Goal: Navigation & Orientation: Find specific page/section

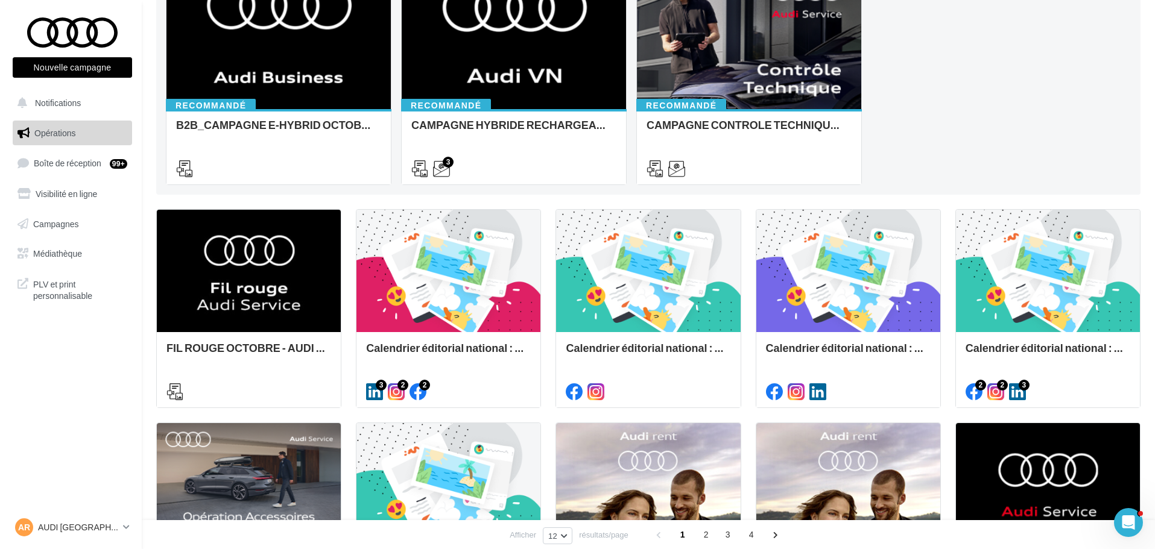
scroll to position [181, 0]
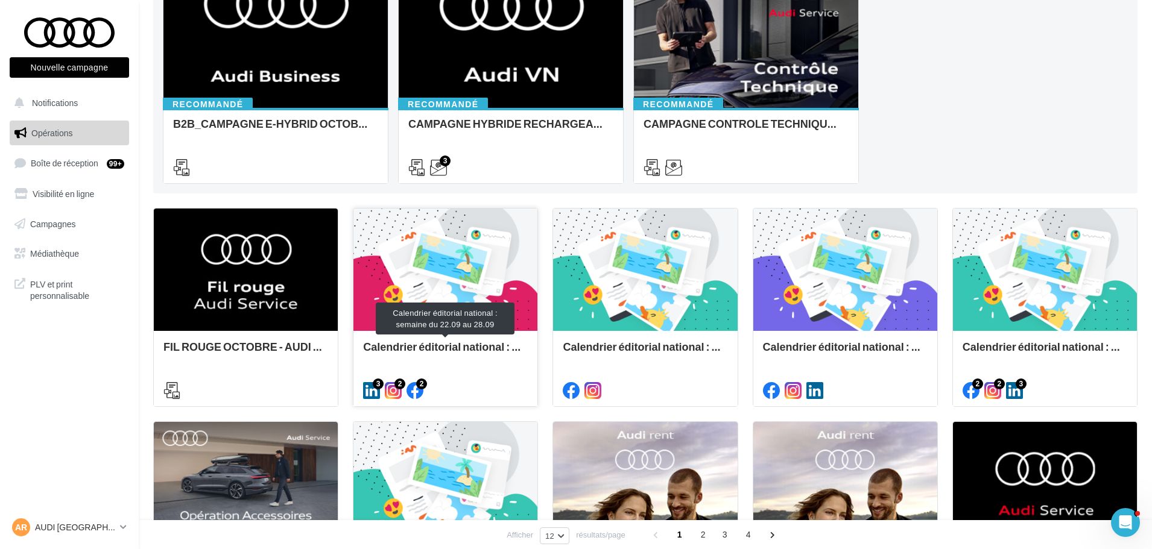
click at [440, 349] on div "Calendrier éditorial national : semaine du 22.09 au 28.09" at bounding box center [445, 353] width 165 height 24
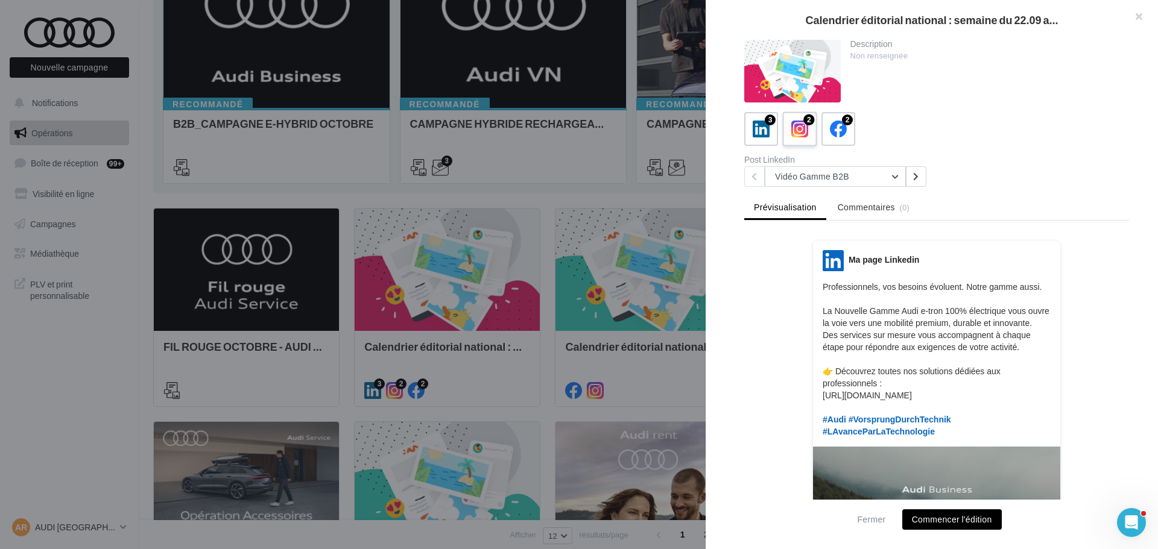
click at [800, 121] on icon at bounding box center [799, 129] width 17 height 17
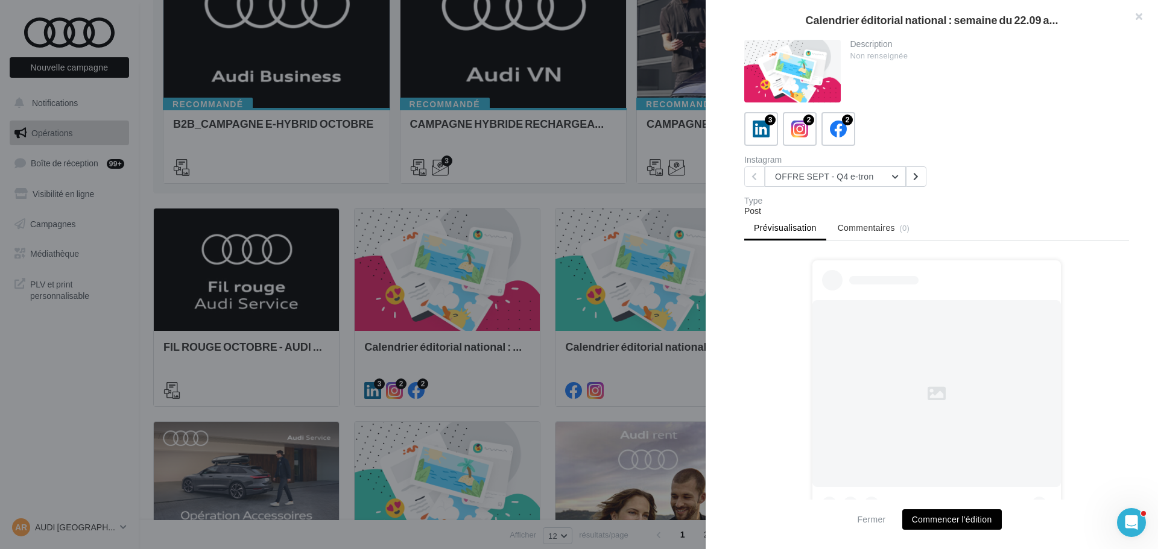
scroll to position [60, 0]
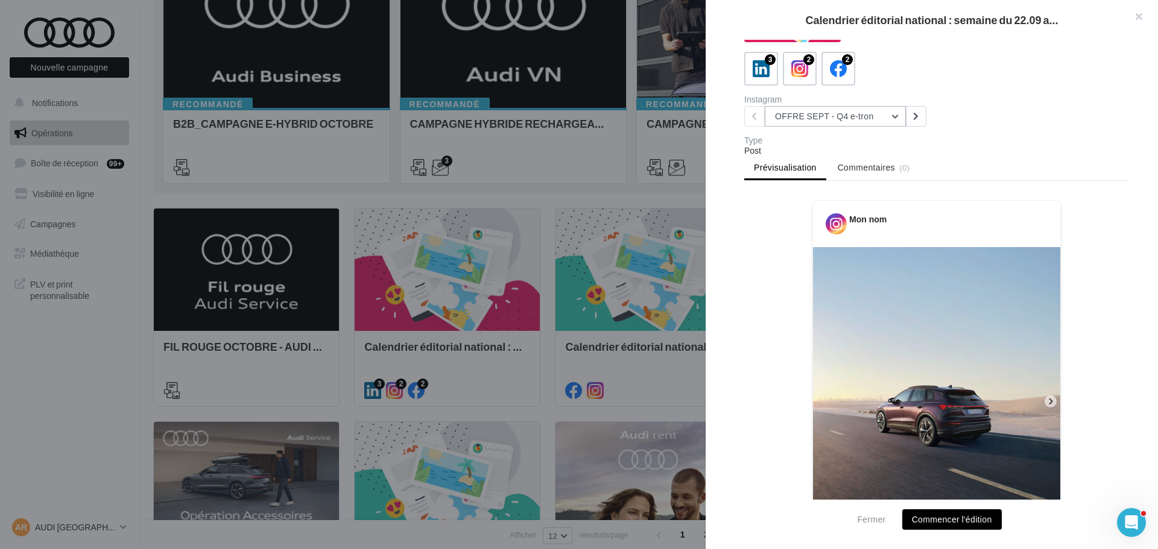
click at [869, 122] on button "OFFRE SEPT - Q4 e-tron" at bounding box center [835, 116] width 141 height 21
click at [870, 171] on button "Audi RS 6 Avant GT" at bounding box center [855, 178] width 181 height 31
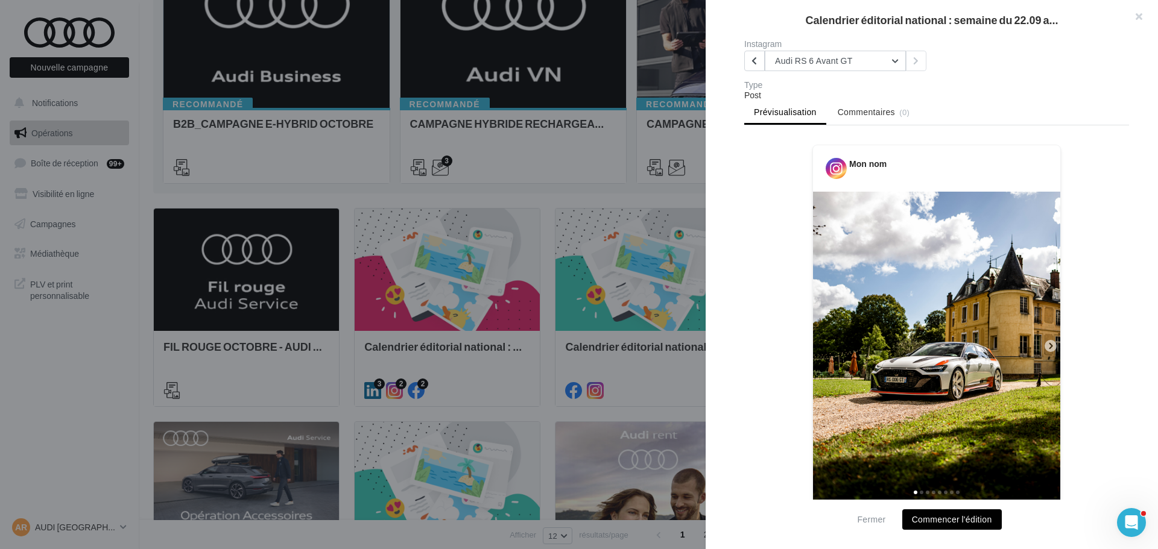
scroll to position [121, 0]
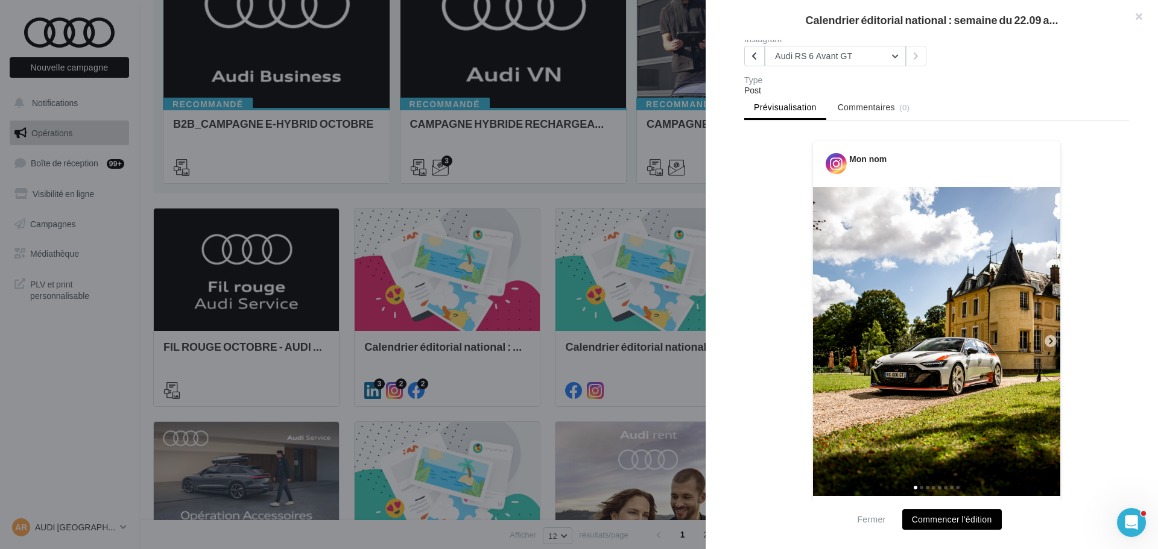
click at [1049, 339] on icon at bounding box center [1051, 341] width 4 height 6
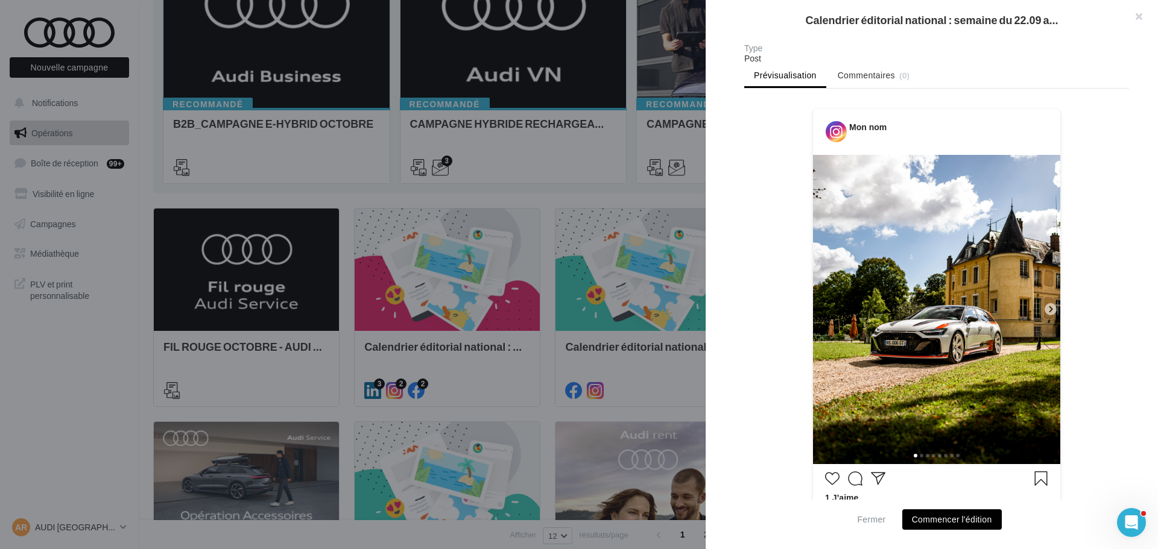
scroll to position [20, 0]
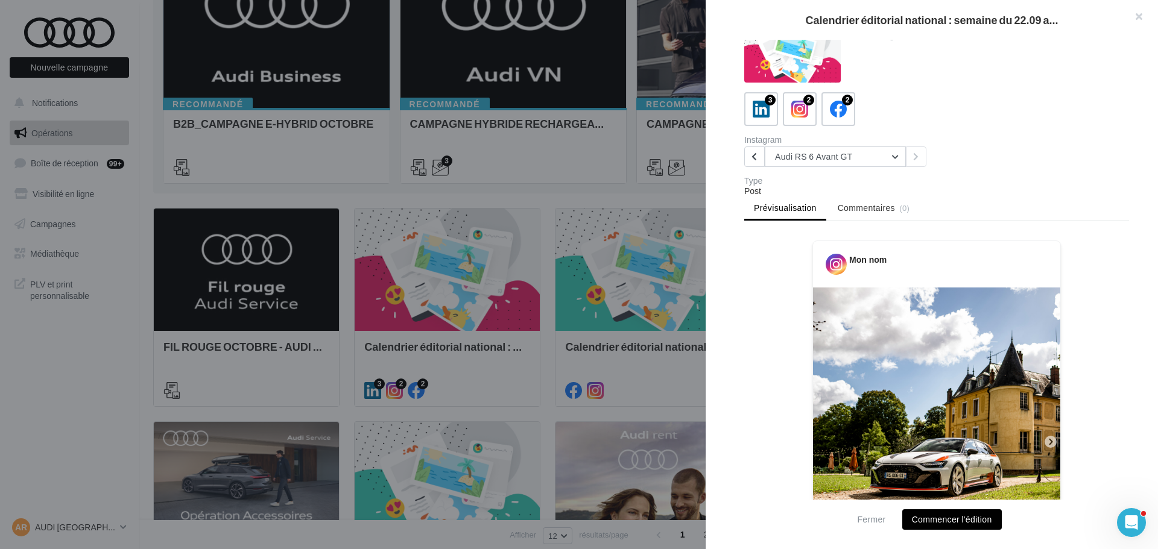
click at [418, 308] on div at bounding box center [579, 274] width 1158 height 549
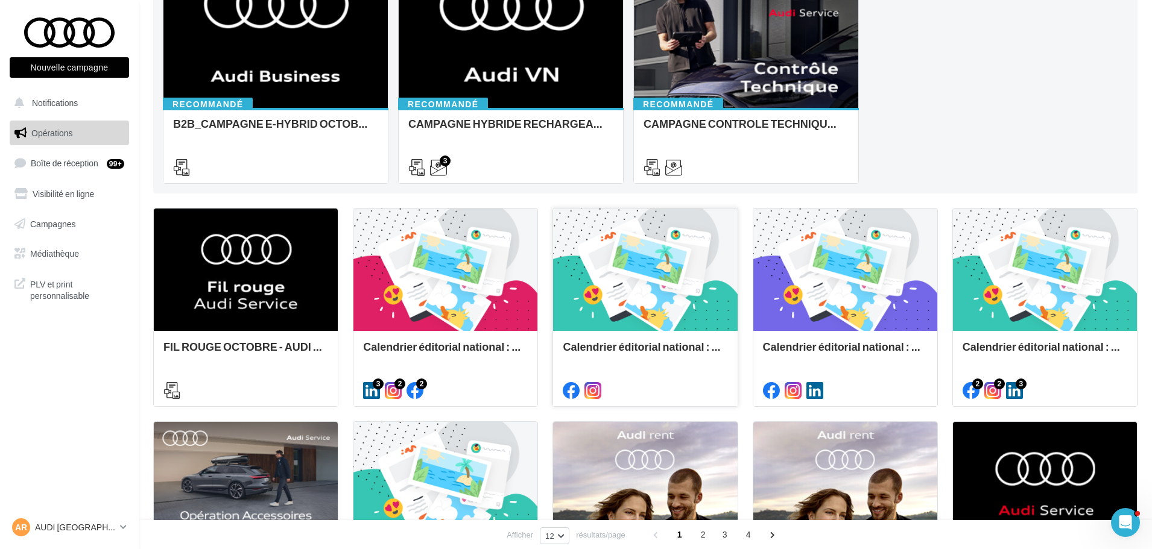
click at [644, 339] on div "Calendrier éditorial national : semaine du 15.09 au 21.09" at bounding box center [645, 368] width 184 height 74
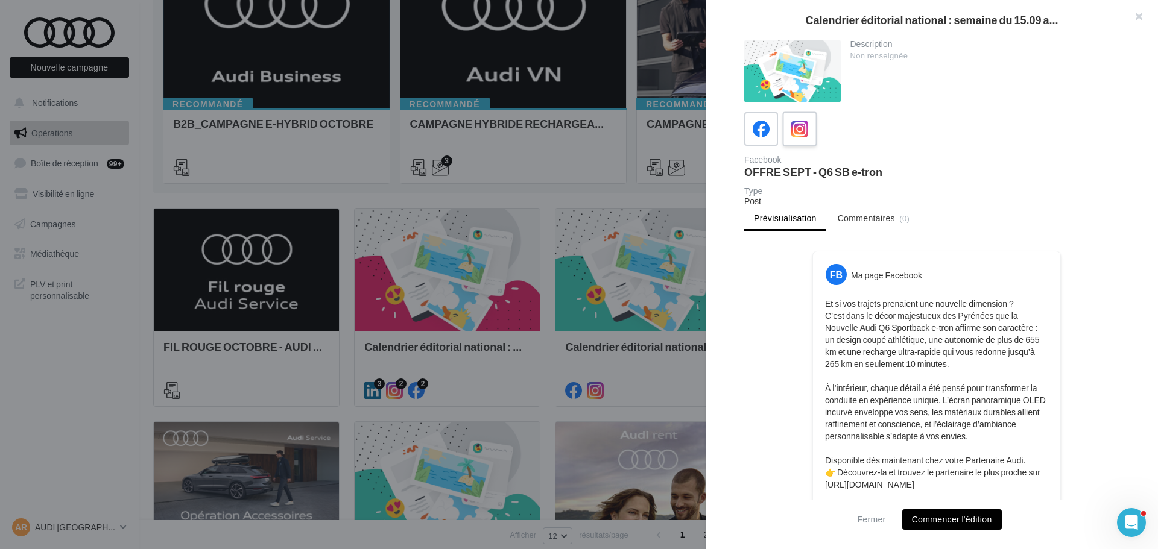
click at [791, 137] on icon at bounding box center [799, 129] width 17 height 17
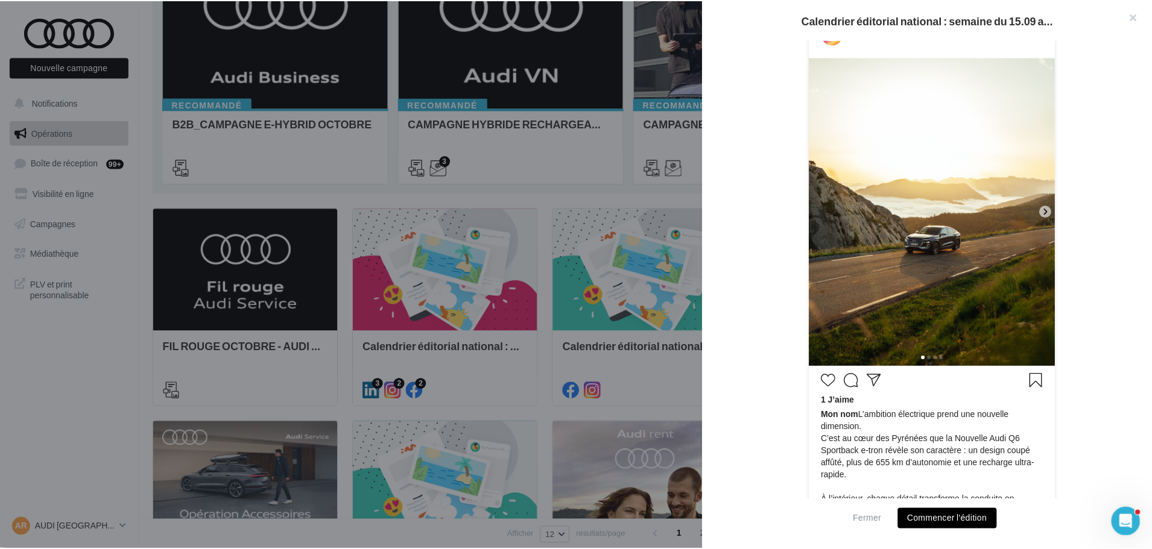
scroll to position [241, 0]
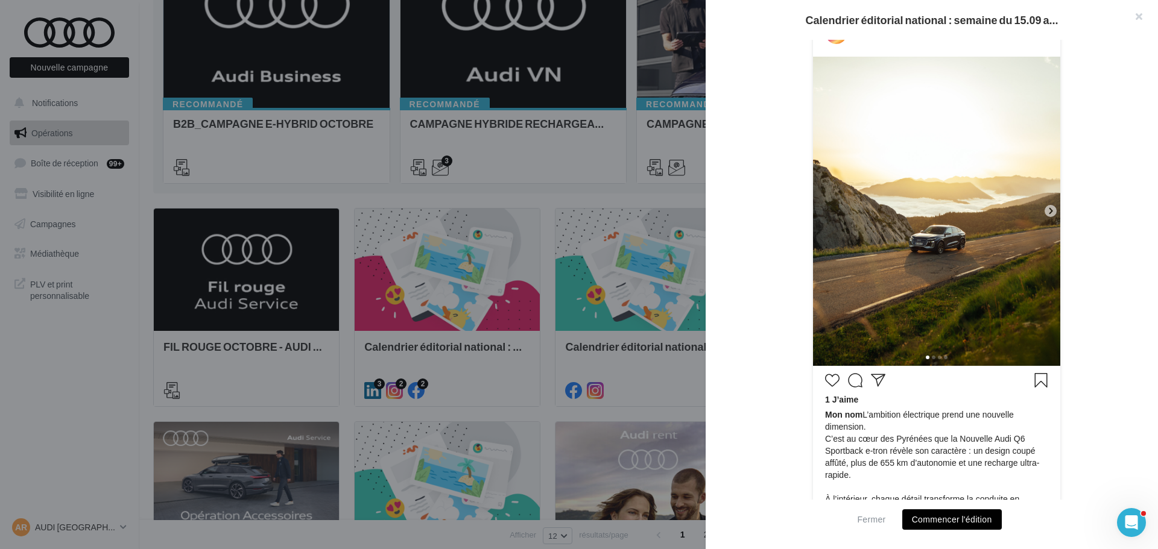
click at [499, 289] on div at bounding box center [579, 274] width 1158 height 549
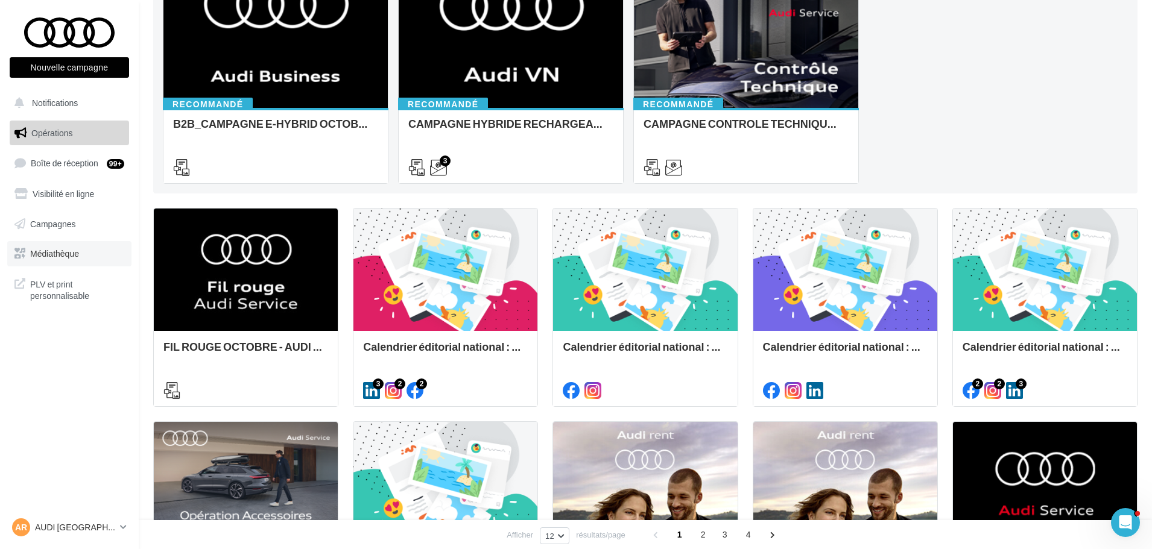
click at [105, 245] on link "Médiathèque" at bounding box center [69, 253] width 124 height 25
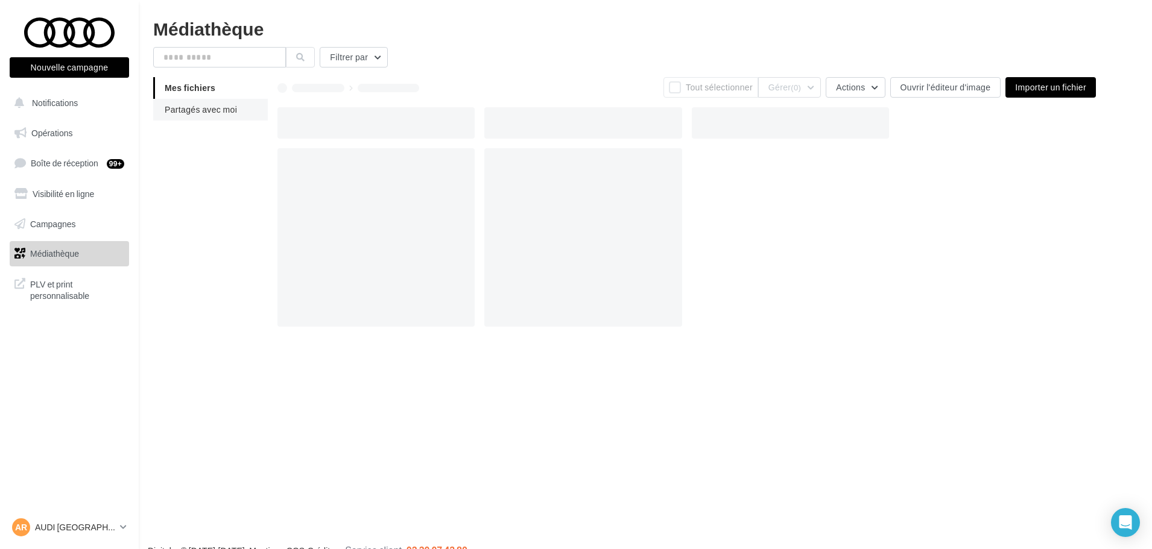
click at [221, 109] on span "Partagés avec moi" at bounding box center [201, 109] width 72 height 10
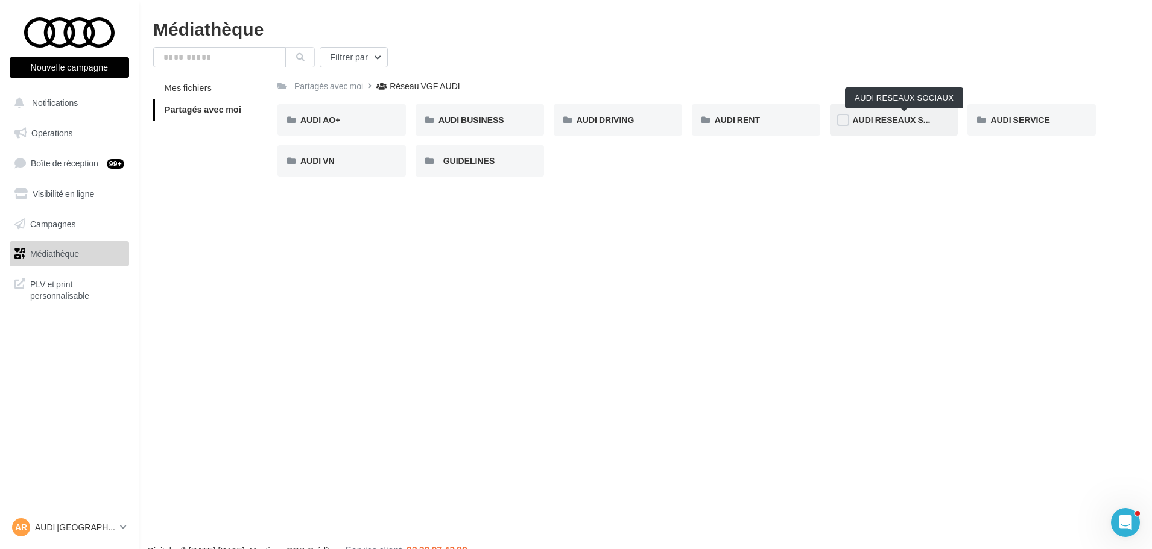
click at [877, 116] on span "AUDI RESEAUX SOCIAUX" at bounding box center [905, 120] width 104 height 10
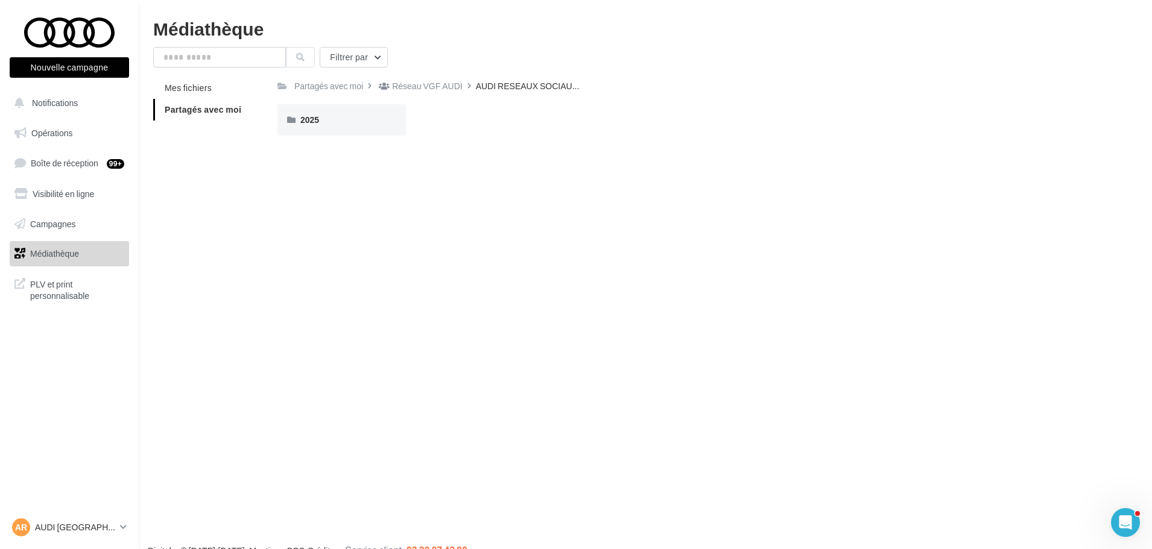
click at [345, 101] on div "Partagés avec moi Réseau VGF AUDI AUDI RESEAUX SOCIAU... Rs Partagé par Réseau …" at bounding box center [686, 111] width 818 height 68
click at [350, 125] on div "2025" at bounding box center [341, 120] width 83 height 12
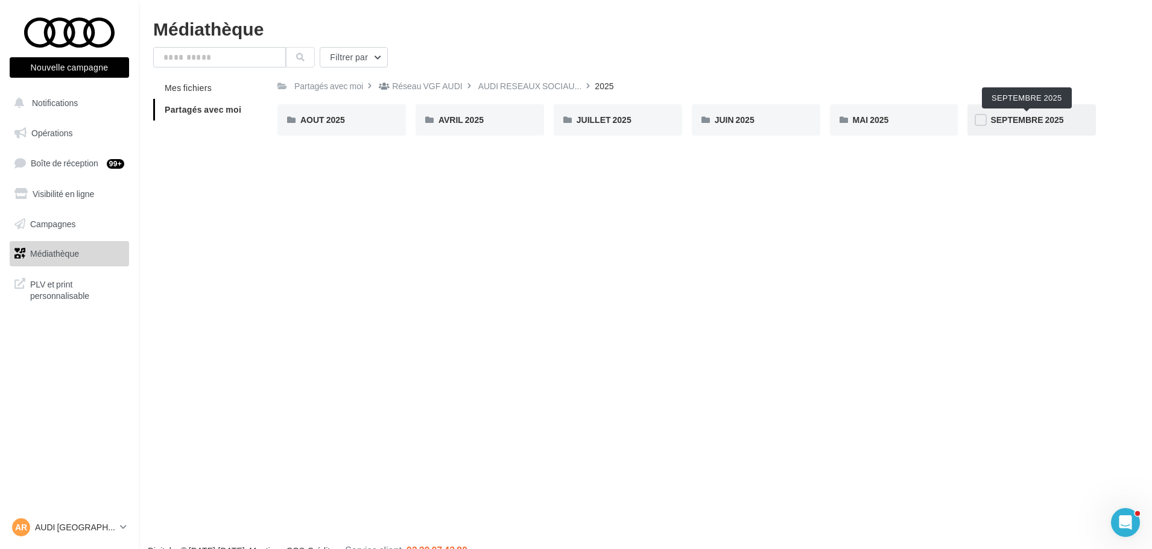
click at [1006, 121] on span "SEPTEMBRE 2025" at bounding box center [1026, 120] width 73 height 10
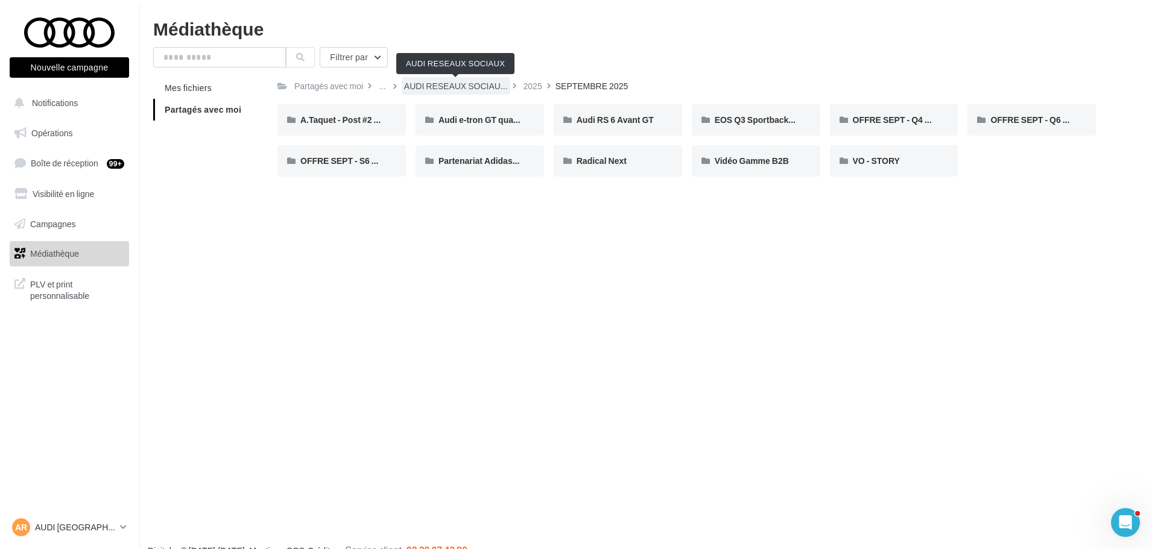
click at [464, 86] on span "AUDI RESEAUX SOCIAU..." at bounding box center [456, 86] width 104 height 12
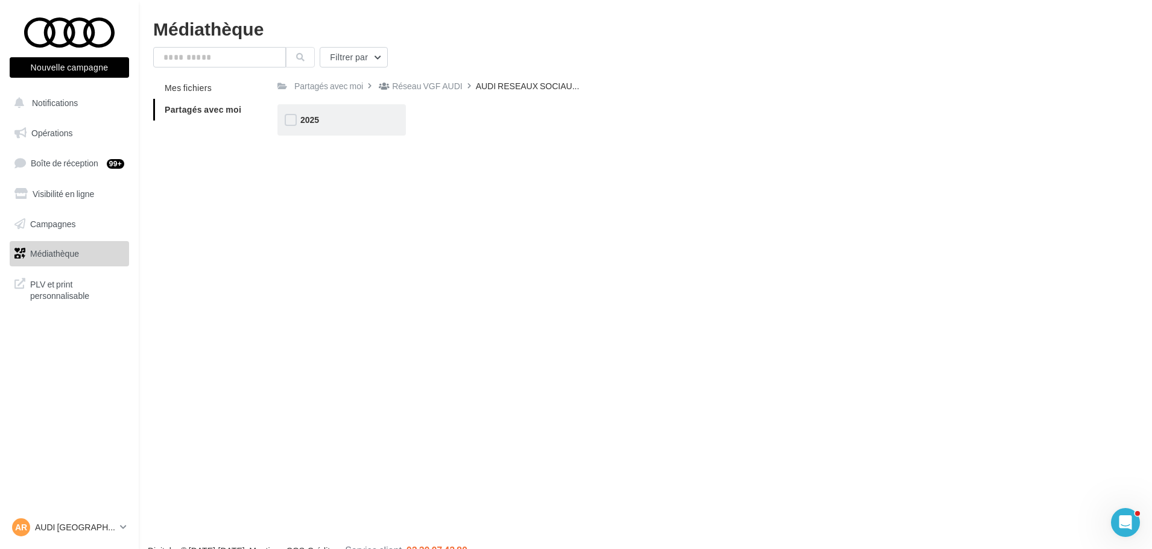
click at [344, 122] on div "2025" at bounding box center [341, 120] width 83 height 12
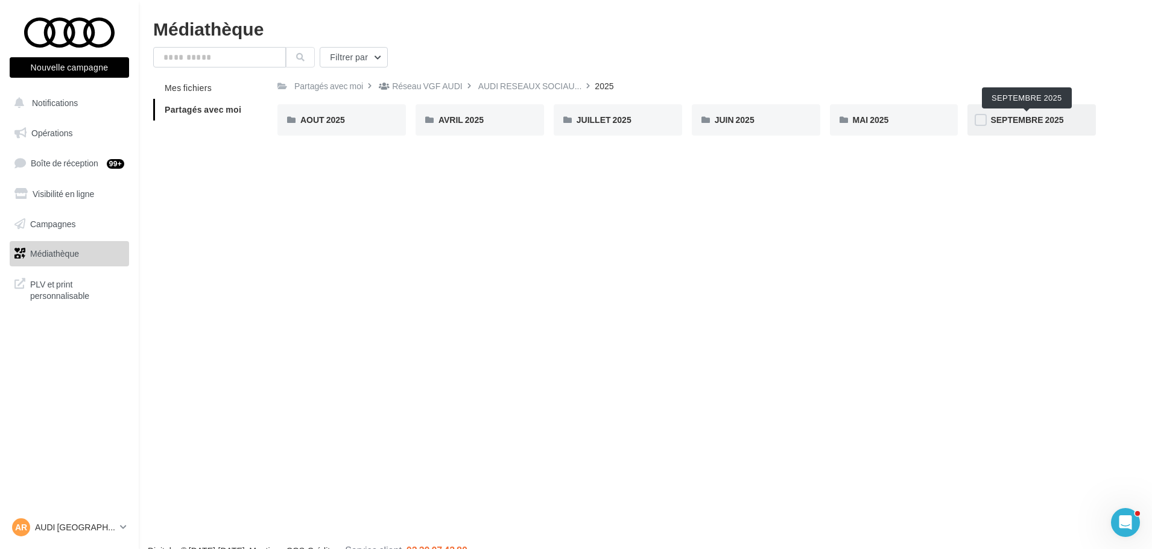
click at [1026, 116] on span "SEPTEMBRE 2025" at bounding box center [1026, 120] width 73 height 10
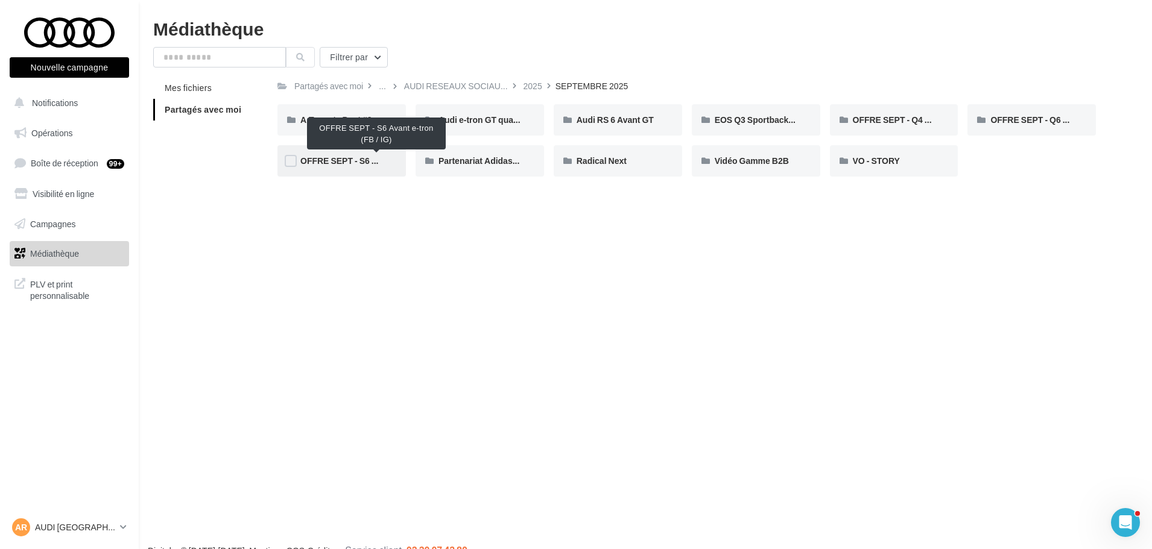
click at [339, 161] on span "OFFRE SEPT - S6 Avant e-tron (FB / IG)" at bounding box center [377, 161] width 154 height 10
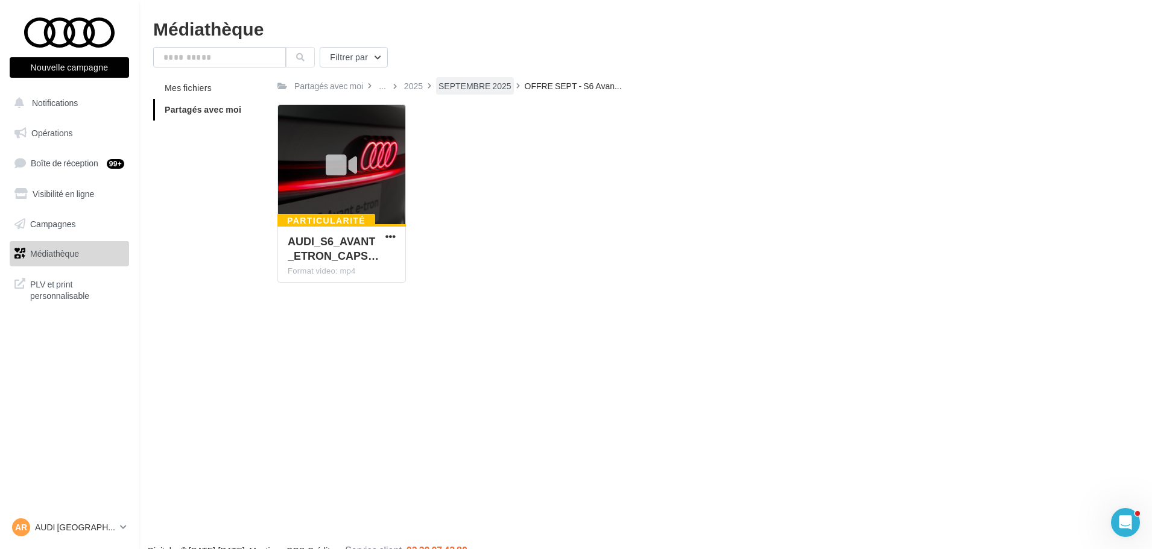
click at [480, 91] on div "SEPTEMBRE 2025" at bounding box center [474, 86] width 73 height 12
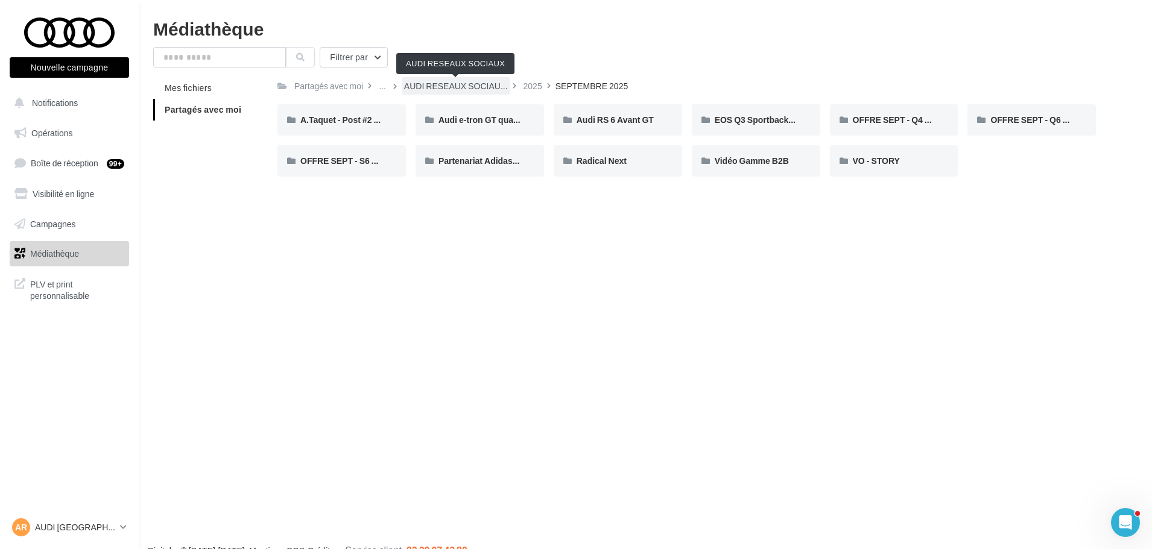
click at [448, 86] on span "AUDI RESEAUX SOCIAU..." at bounding box center [456, 86] width 104 height 12
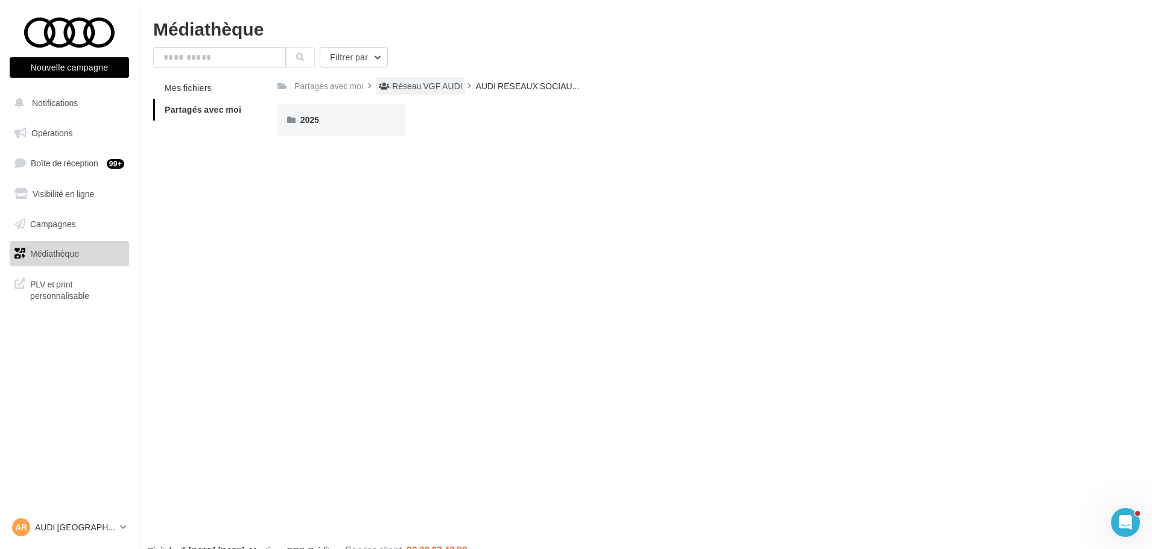
click at [408, 86] on div "Réseau VGF AUDI" at bounding box center [427, 86] width 70 height 12
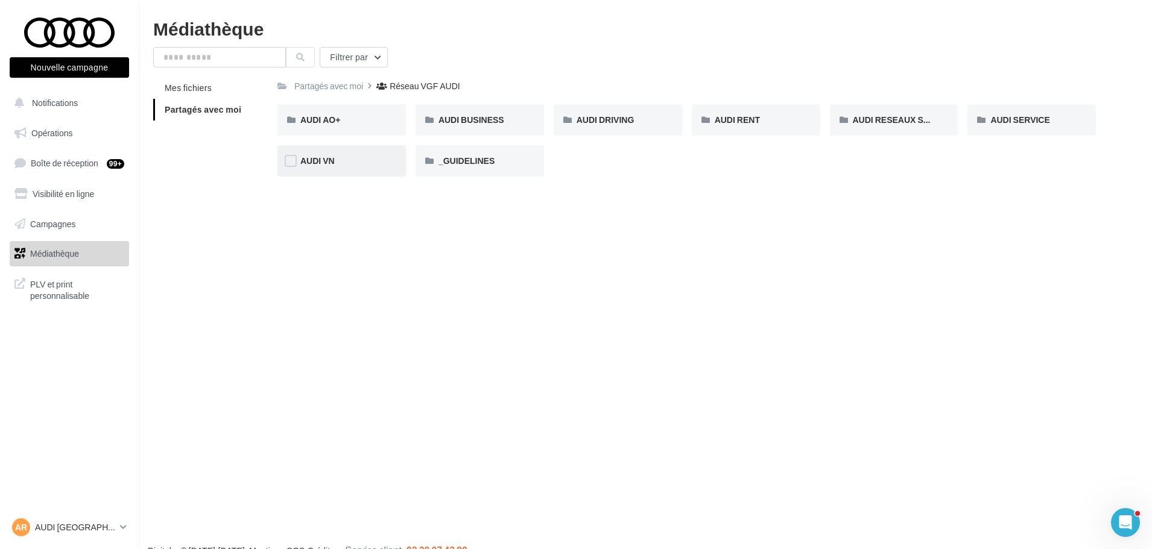
click at [366, 165] on div "AUDI VN" at bounding box center [341, 161] width 83 height 12
click at [414, 80] on div "Réseau VGF AUDI" at bounding box center [427, 86] width 70 height 12
click at [873, 117] on span "AUDI RESEAUX SOCIAUX" at bounding box center [905, 120] width 104 height 10
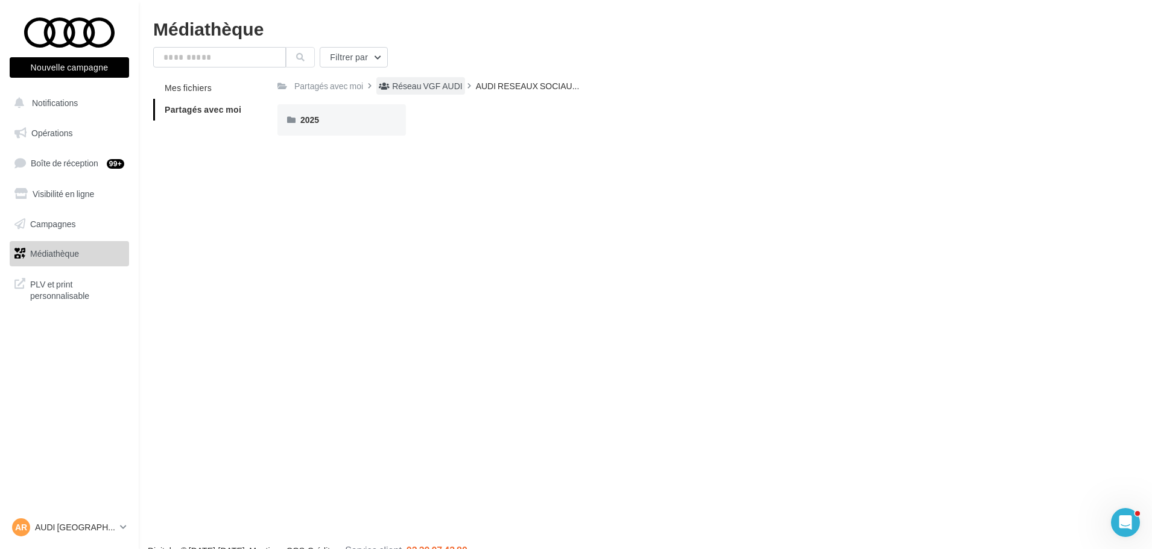
click at [417, 87] on div "Réseau VGF AUDI" at bounding box center [427, 86] width 70 height 12
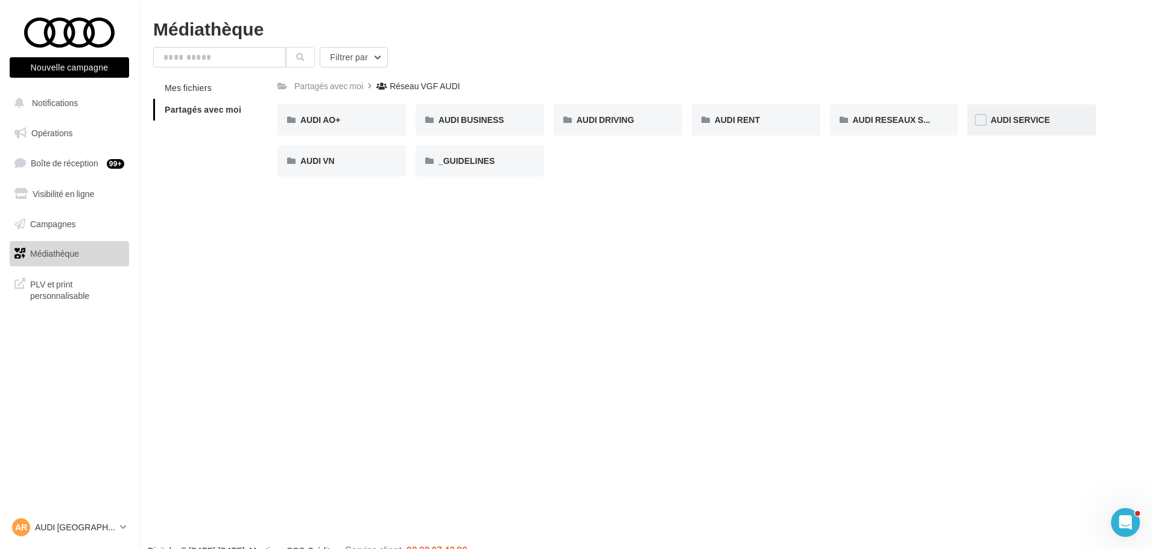
click at [1000, 124] on span "AUDI SERVICE" at bounding box center [1019, 120] width 59 height 10
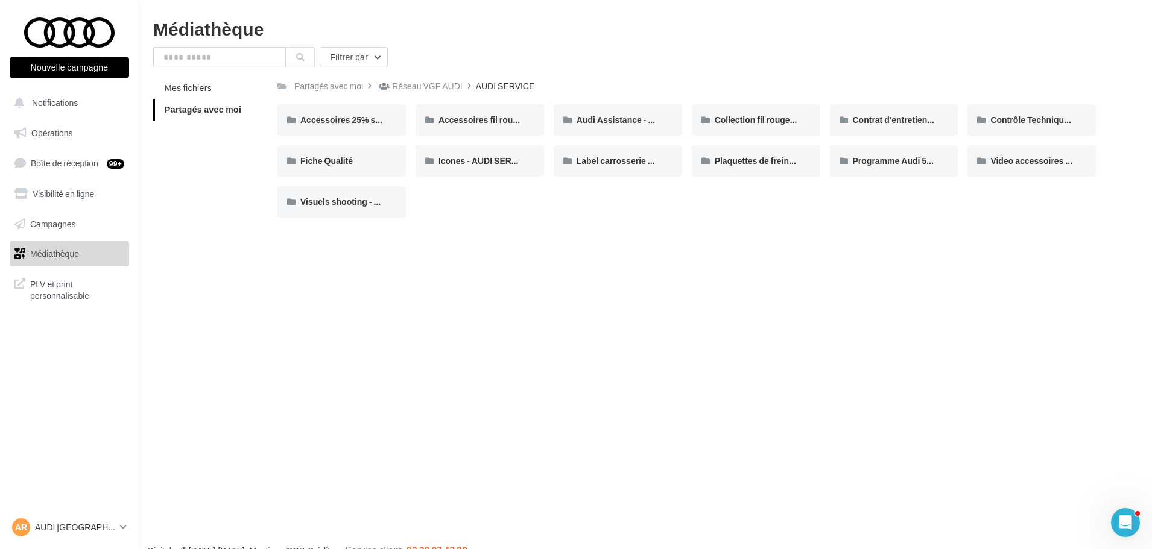
click at [898, 267] on div "Nouvelle campagne Nouvelle campagne Notifications Opérations Boîte de réception…" at bounding box center [576, 293] width 1152 height 549
